Goal: Check status: Check status

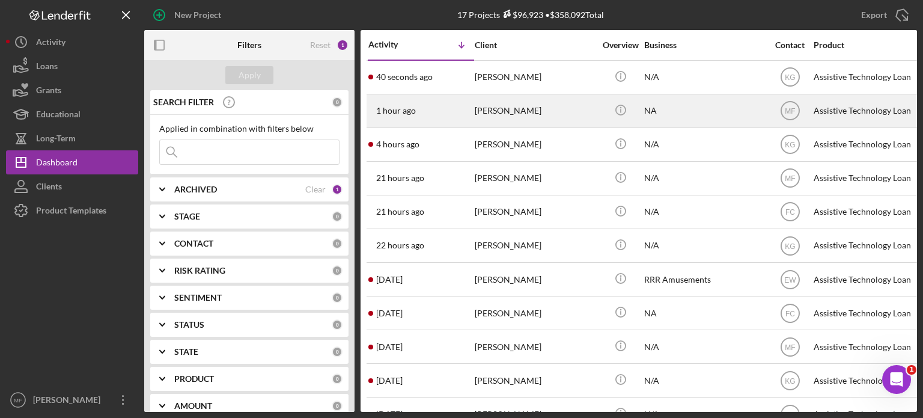
click at [519, 110] on div "[PERSON_NAME]" at bounding box center [535, 111] width 120 height 32
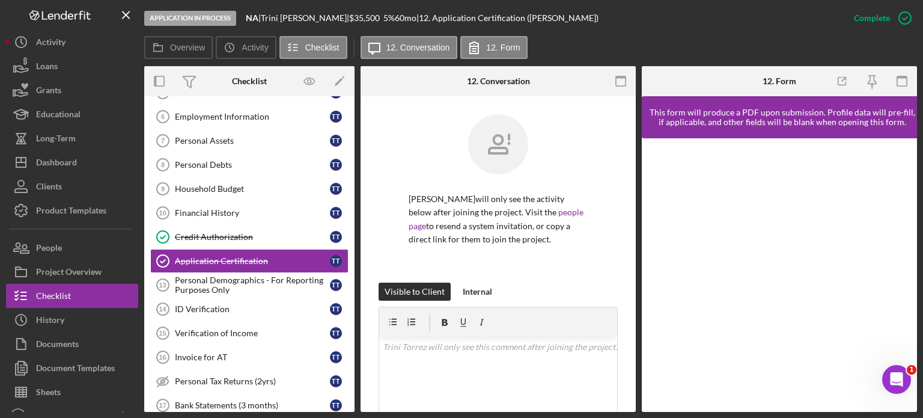
scroll to position [169, 0]
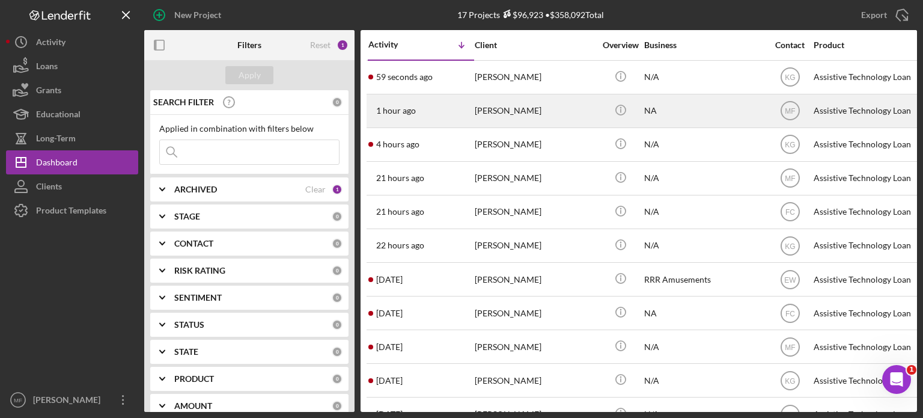
click at [551, 115] on div "[PERSON_NAME]" at bounding box center [535, 111] width 120 height 32
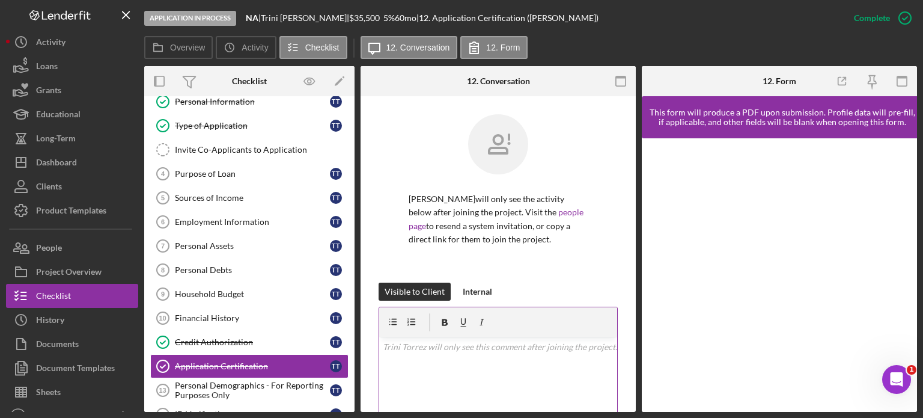
scroll to position [50, 0]
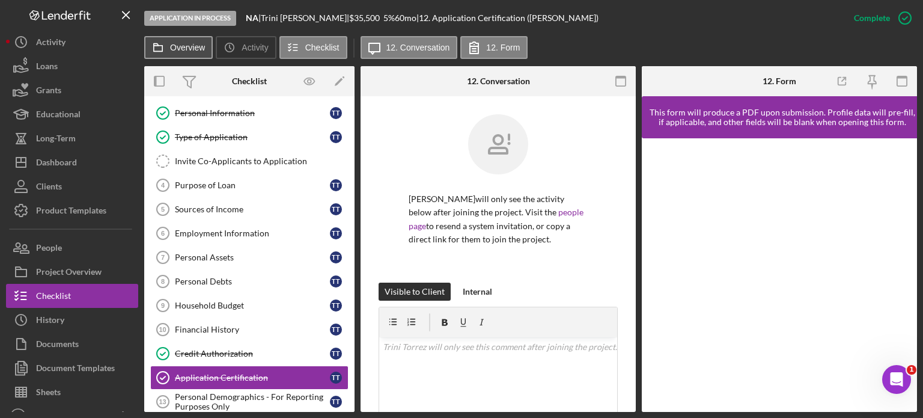
click at [178, 47] on label "Overview" at bounding box center [187, 48] width 35 height 10
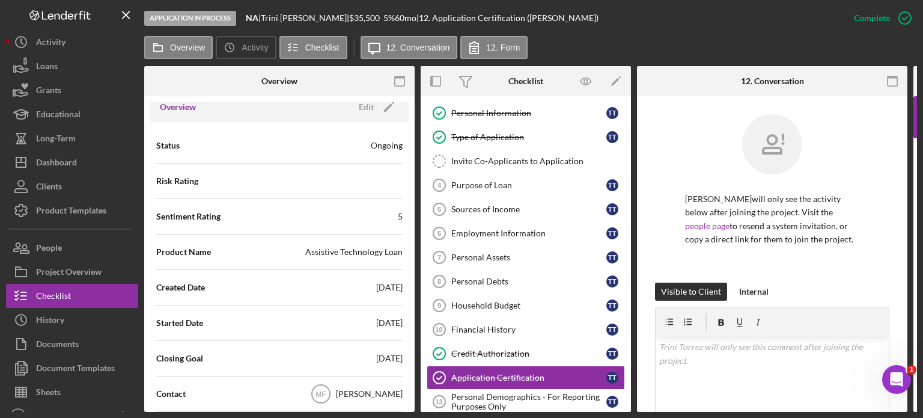
scroll to position [120, 0]
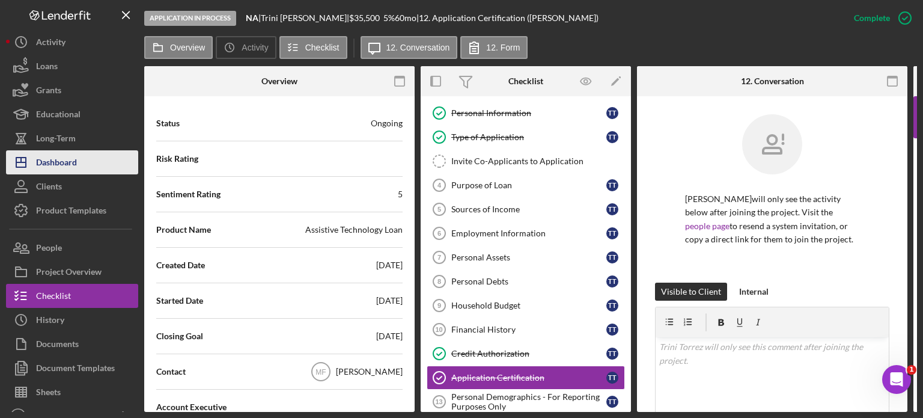
click at [67, 159] on div "Dashboard" at bounding box center [56, 163] width 41 height 27
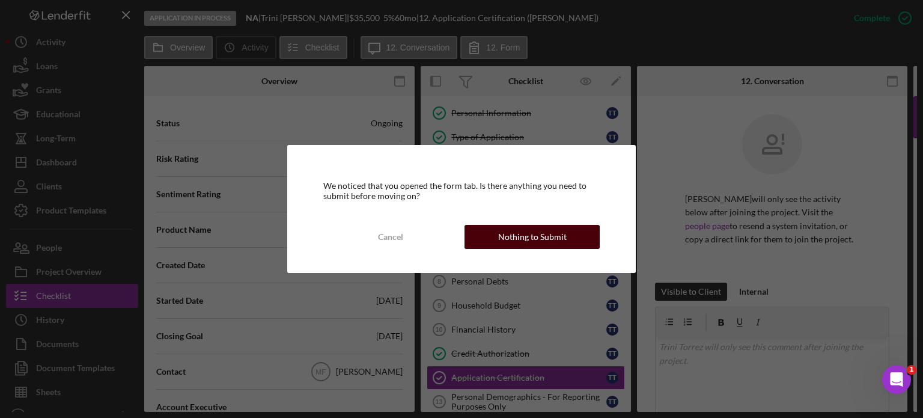
click at [514, 241] on div "Nothing to Submit" at bounding box center [532, 237] width 69 height 24
